Goal: Task Accomplishment & Management: Use online tool/utility

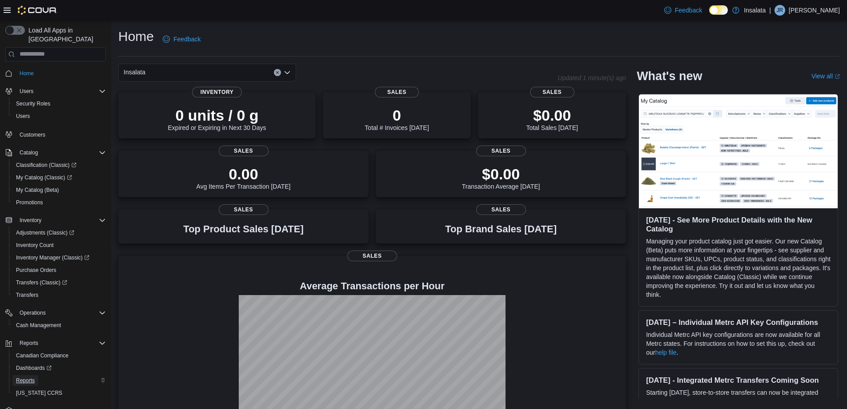
click at [28, 375] on span "Reports" at bounding box center [25, 380] width 19 height 11
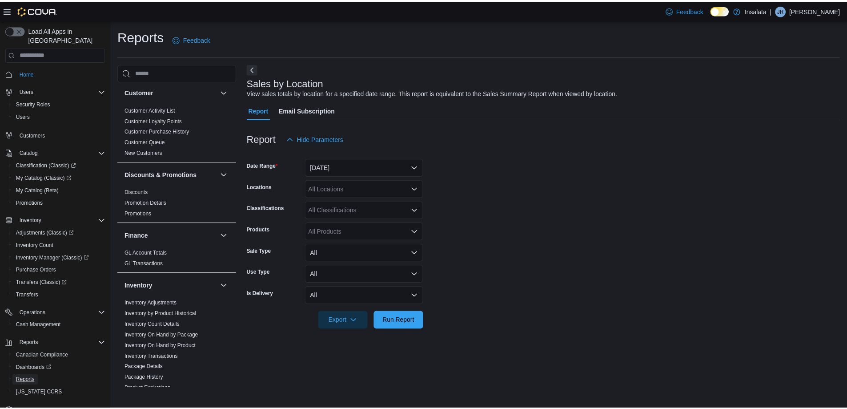
scroll to position [133, 0]
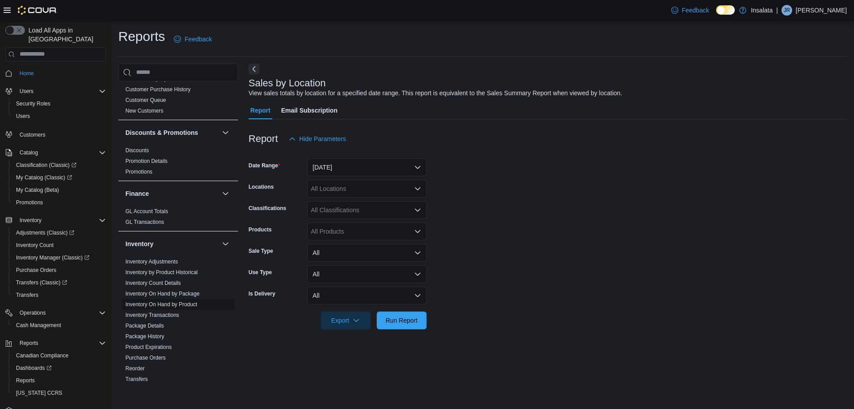
click at [152, 302] on link "Inventory On Hand by Product" at bounding box center [161, 304] width 72 height 6
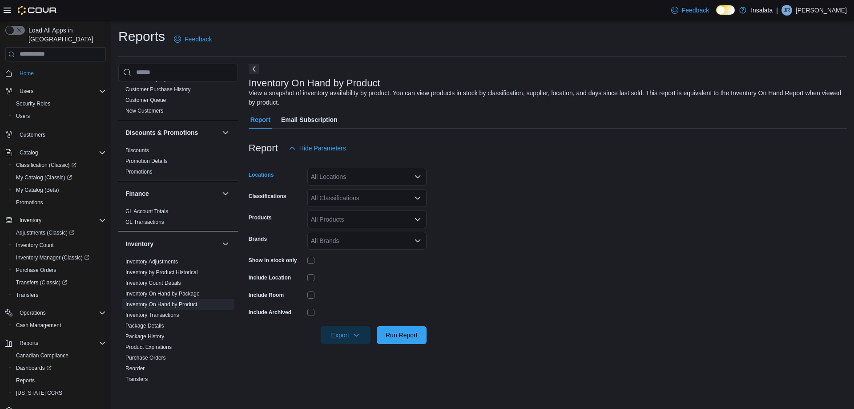
click at [323, 180] on div "All Locations" at bounding box center [366, 177] width 119 height 18
click at [337, 259] on span "Welland" at bounding box center [337, 256] width 22 height 9
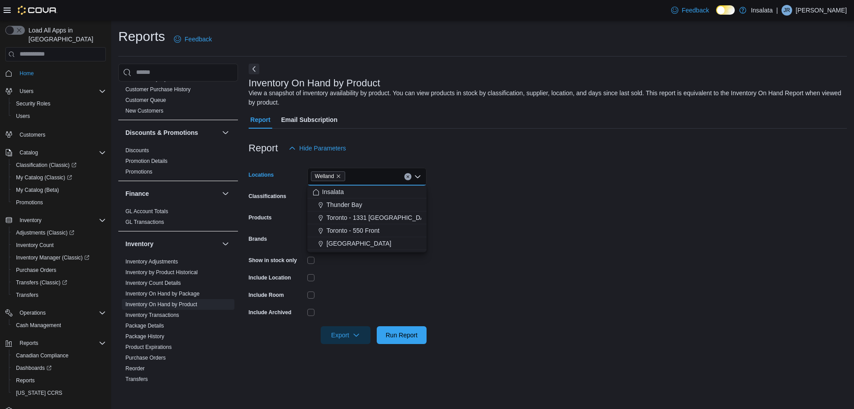
click at [338, 270] on div at bounding box center [366, 277] width 119 height 14
click at [339, 193] on div "All Classifications" at bounding box center [366, 198] width 119 height 18
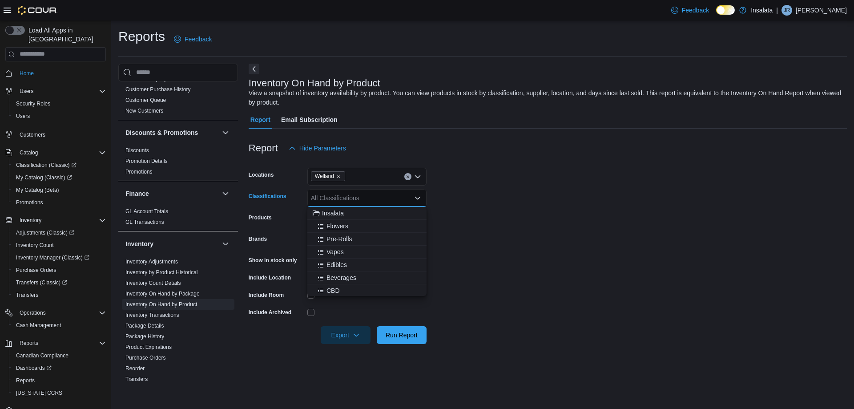
click at [328, 222] on span "Flowers" at bounding box center [337, 226] width 22 height 9
click at [333, 226] on span "Pre-Rolls" at bounding box center [339, 226] width 26 height 9
click at [336, 227] on span "Vapes" at bounding box center [334, 226] width 17 height 9
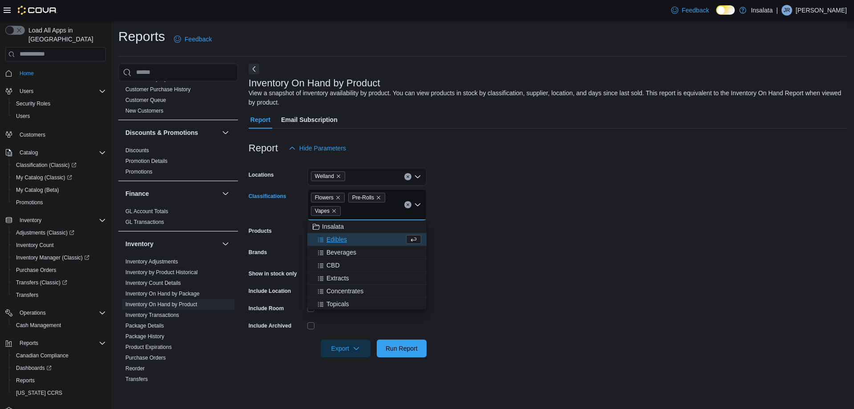
click at [338, 237] on span "Edibles" at bounding box center [336, 239] width 20 height 9
click at [337, 242] on span "Beverages" at bounding box center [341, 239] width 30 height 9
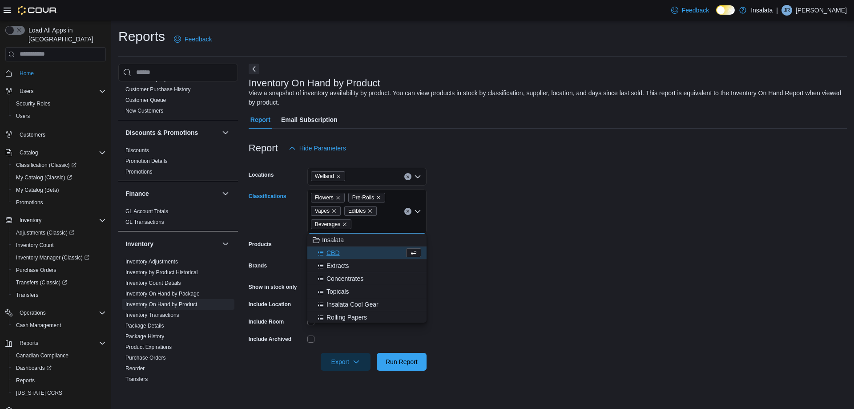
click at [337, 253] on span "CBD" at bounding box center [332, 252] width 13 height 9
click at [338, 255] on span "Extracts" at bounding box center [337, 252] width 23 height 9
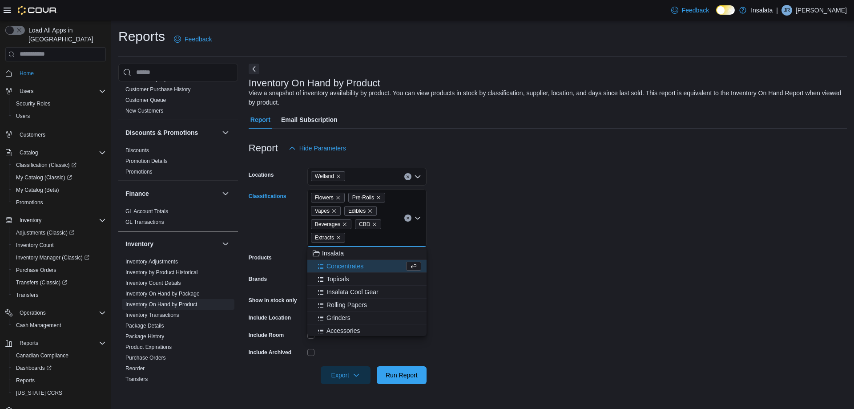
click at [341, 266] on span "Concentrates" at bounding box center [344, 266] width 37 height 9
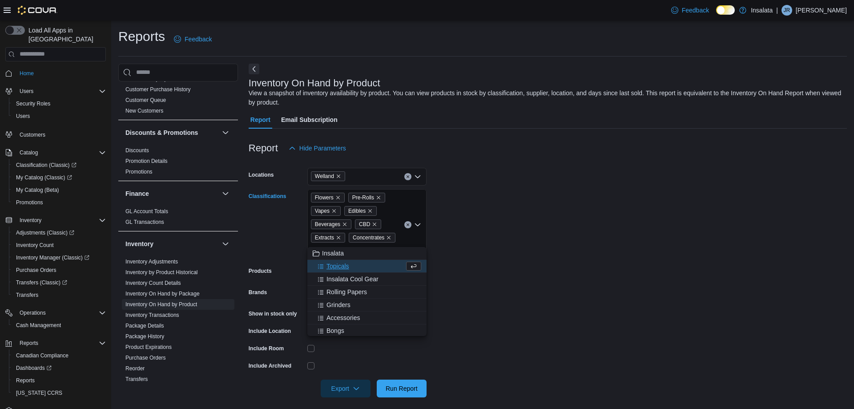
click at [342, 267] on span "Topicals" at bounding box center [337, 266] width 23 height 9
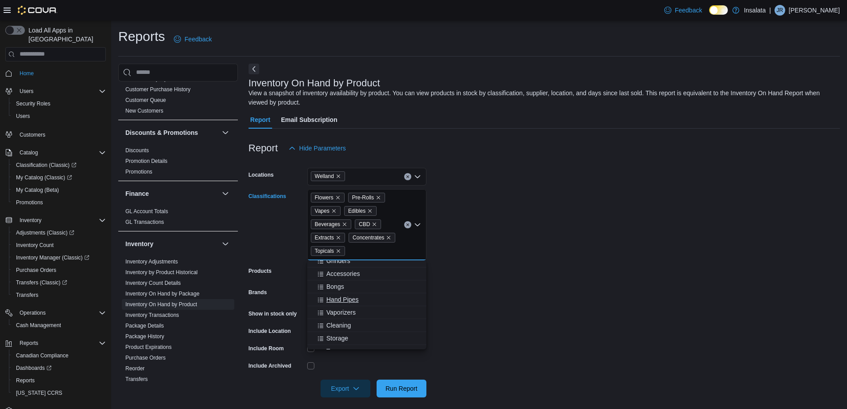
scroll to position [89, 0]
click at [348, 300] on div "Seeds" at bounding box center [367, 303] width 109 height 9
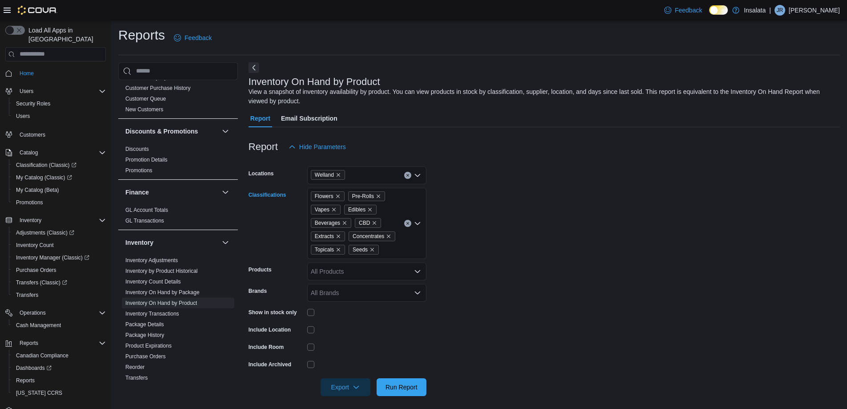
scroll to position [0, 0]
click at [395, 252] on div "Flowers Pre-Rolls Vapes Edibles Beverages CBD Extracts Concentrates Topicals Se…" at bounding box center [366, 224] width 119 height 71
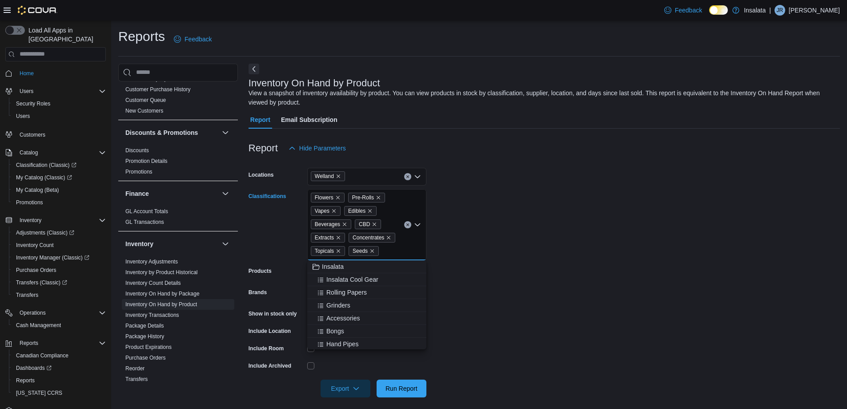
click at [481, 314] on form "Locations Welland Classifications Flowers Pre-Rolls Vapes Edibles Beverages CBD…" at bounding box center [545, 277] width 592 height 240
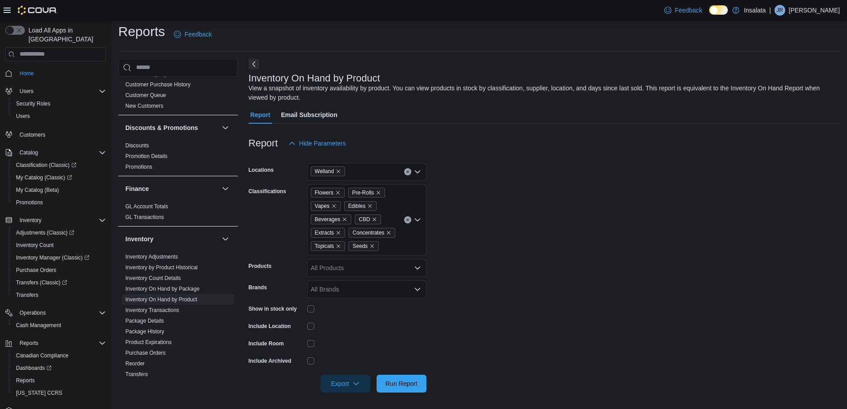
scroll to position [6, 0]
click at [492, 262] on form "Locations Welland Classifications Flowers Pre-Rolls Vapes Edibles Beverages CBD…" at bounding box center [545, 271] width 592 height 240
click at [403, 241] on div "Flowers Pre-Rolls Vapes Edibles Beverages CBD Extracts Concentrates Topicals Se…" at bounding box center [366, 218] width 119 height 71
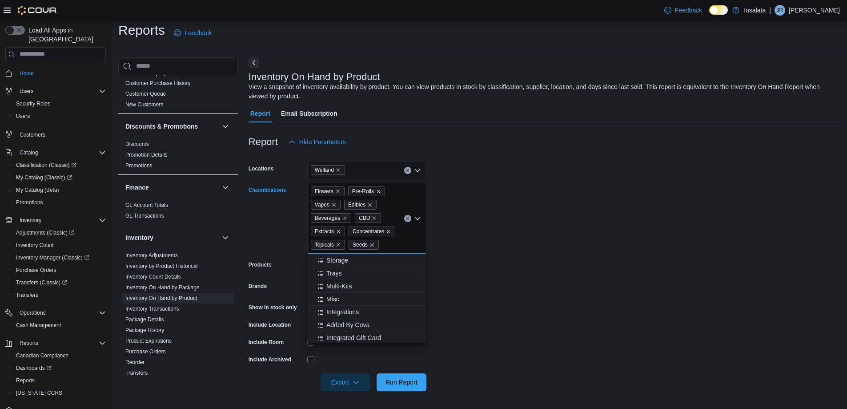
scroll to position [117, 0]
click at [590, 281] on form "Locations Welland Classifications Flowers Pre-Rolls Vapes Edibles Beverages CBD…" at bounding box center [545, 271] width 592 height 240
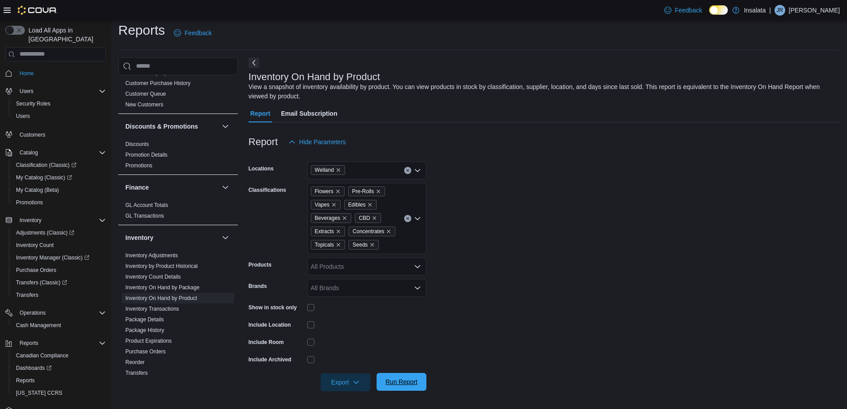
click at [415, 375] on span "Run Report" at bounding box center [401, 382] width 39 height 18
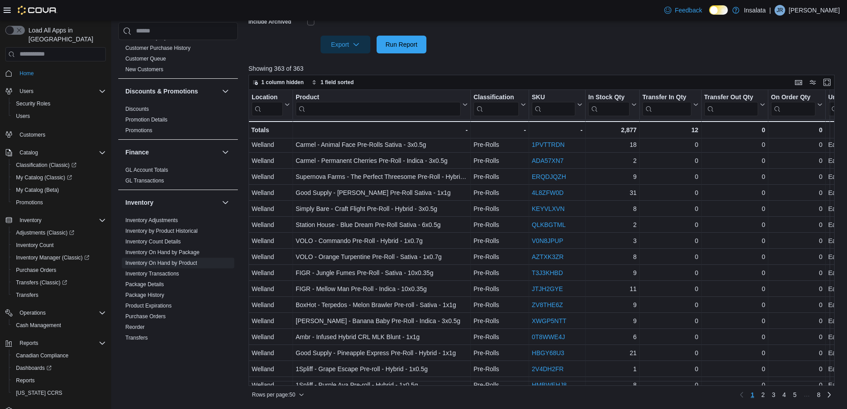
scroll to position [121, 0]
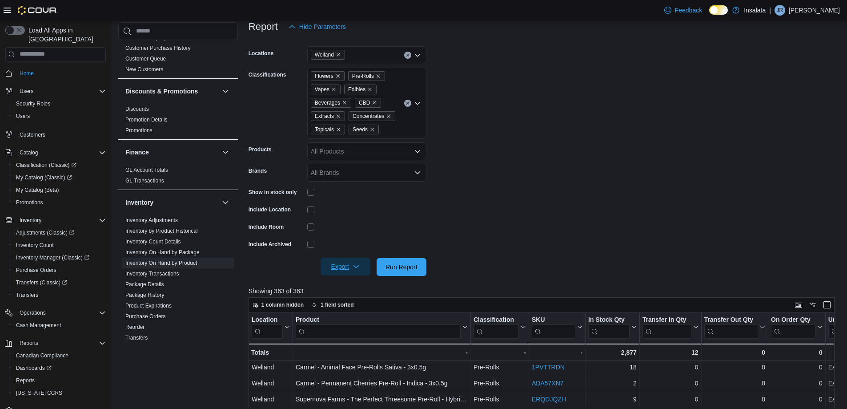
click at [348, 271] on span "Export" at bounding box center [345, 267] width 39 height 18
click at [349, 289] on button "Export to Excel" at bounding box center [347, 285] width 51 height 18
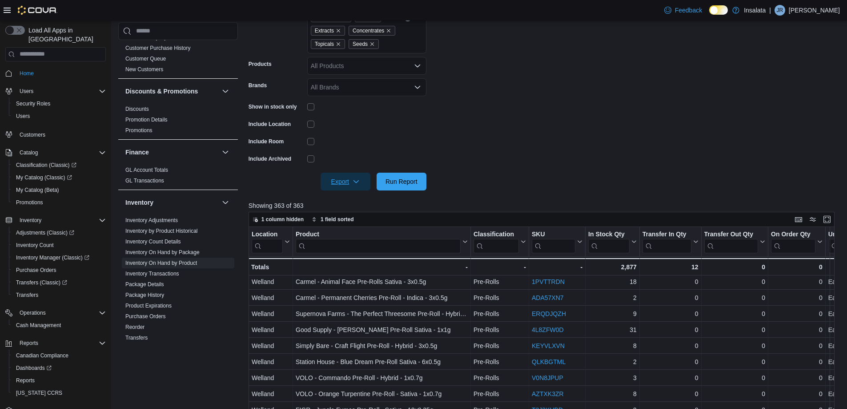
scroll to position [210, 0]
